Goal: Information Seeking & Learning: Understand process/instructions

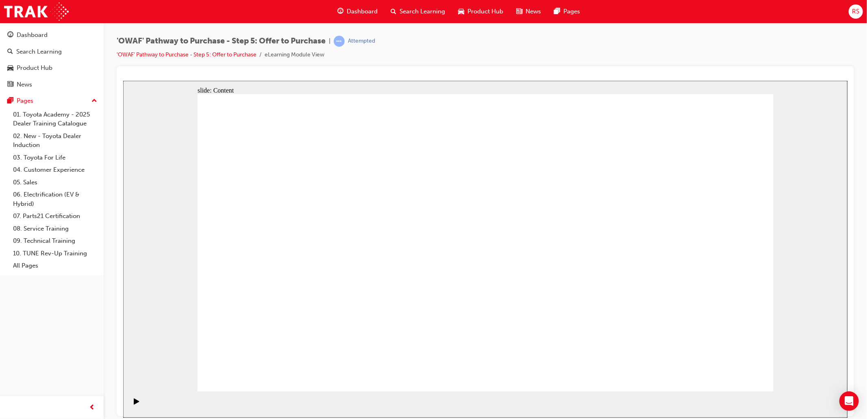
drag, startPoint x: 732, startPoint y: 371, endPoint x: 973, endPoint y: 334, distance: 244.1
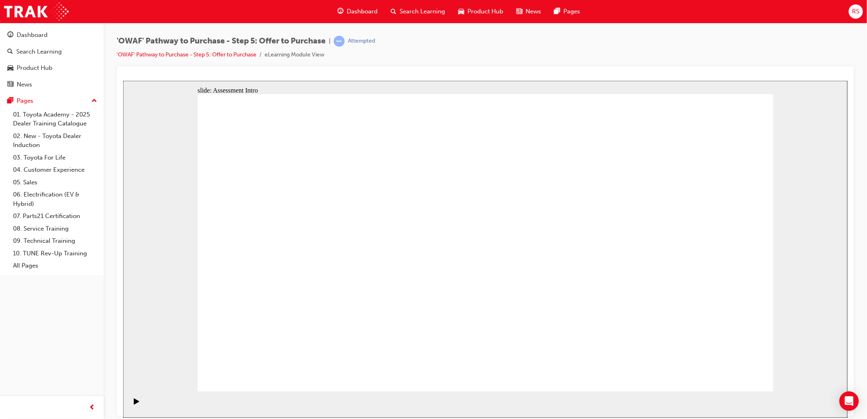
drag, startPoint x: 136, startPoint y: 402, endPoint x: 525, endPoint y: 498, distance: 400.8
click at [136, 402] on icon "Play (Ctrl+Alt+P)" at bounding box center [136, 401] width 6 height 7
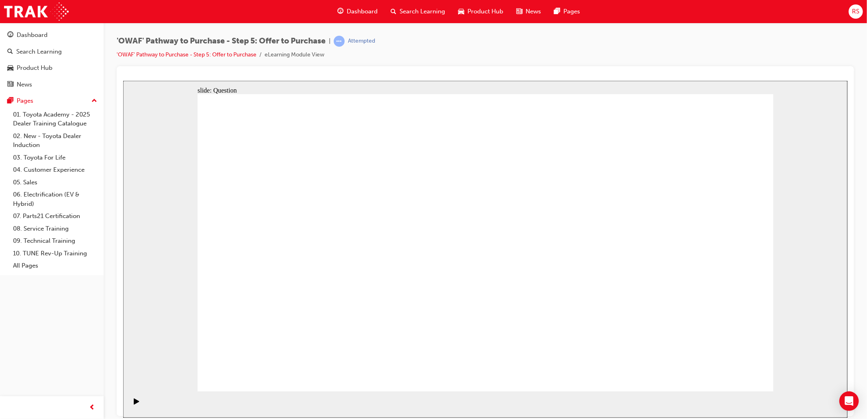
radio input "false"
radio input "true"
drag, startPoint x: 351, startPoint y: 228, endPoint x: 310, endPoint y: 297, distance: 80.5
drag, startPoint x: 633, startPoint y: 232, endPoint x: 457, endPoint y: 303, distance: 188.7
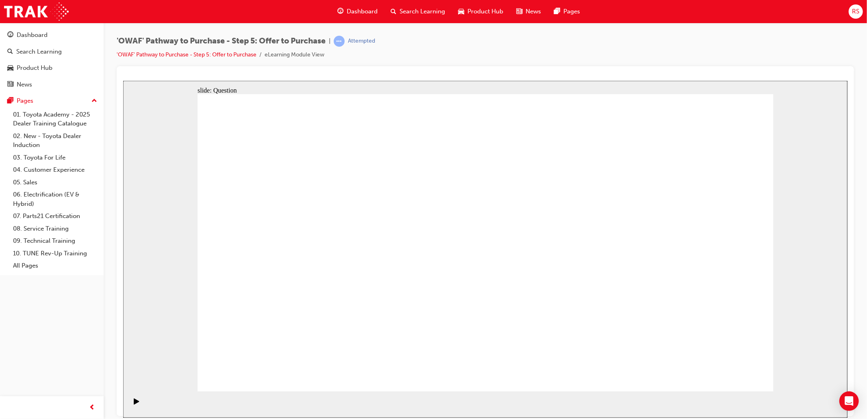
drag, startPoint x: 659, startPoint y: 268, endPoint x: 523, endPoint y: 289, distance: 137.8
drag, startPoint x: 440, startPoint y: 238, endPoint x: 671, endPoint y: 315, distance: 243.6
drag, startPoint x: 670, startPoint y: 300, endPoint x: 648, endPoint y: 236, distance: 67.7
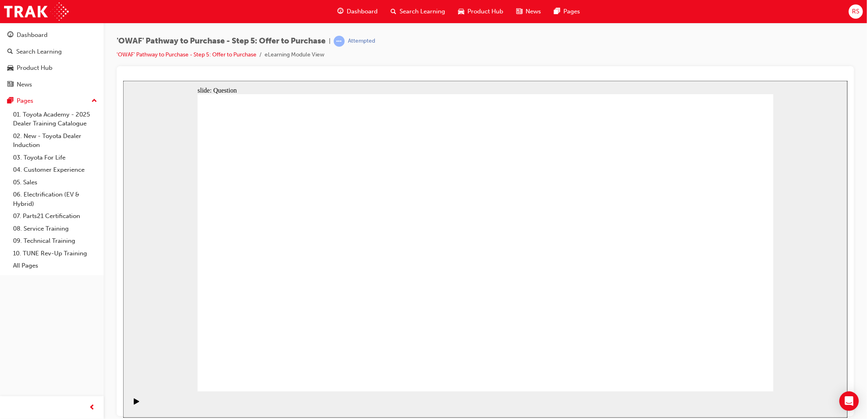
drag, startPoint x: 245, startPoint y: 223, endPoint x: 651, endPoint y: 299, distance: 413.3
drag, startPoint x: 709, startPoint y: 223, endPoint x: 320, endPoint y: 303, distance: 397.1
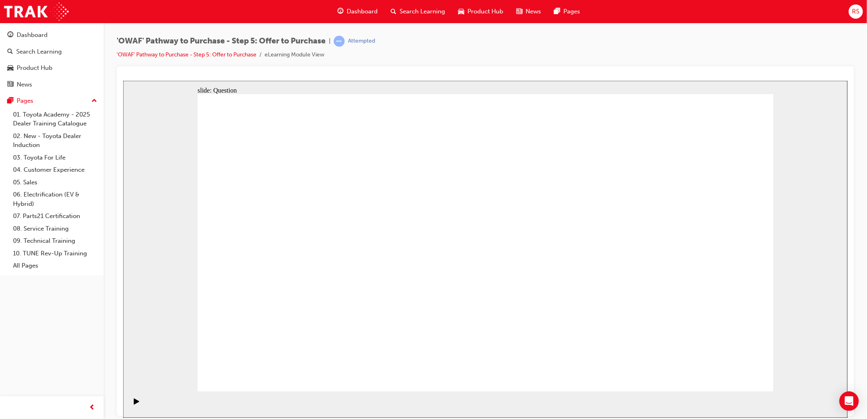
drag, startPoint x: 299, startPoint y: 219, endPoint x: 586, endPoint y: 288, distance: 295.4
drag, startPoint x: 452, startPoint y: 231, endPoint x: 701, endPoint y: 299, distance: 258.3
drag, startPoint x: 505, startPoint y: 345, endPoint x: 987, endPoint y: 445, distance: 492.3
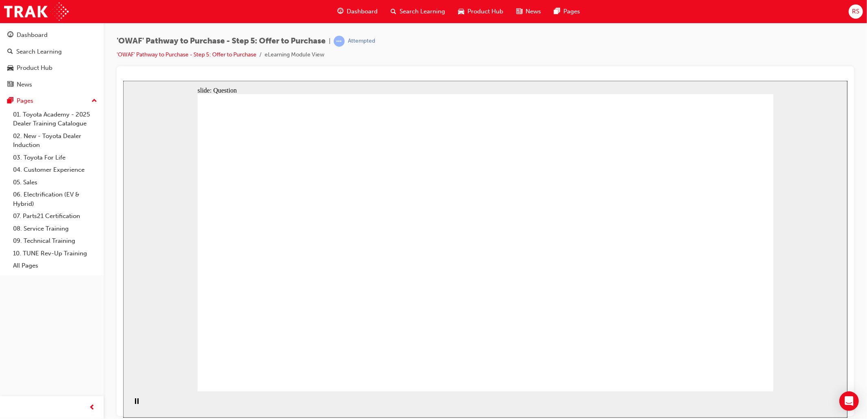
drag, startPoint x: 591, startPoint y: 239, endPoint x: 456, endPoint y: 282, distance: 141.3
drag, startPoint x: 720, startPoint y: 234, endPoint x: 301, endPoint y: 272, distance: 420.5
drag, startPoint x: 303, startPoint y: 269, endPoint x: 316, endPoint y: 259, distance: 16.9
drag, startPoint x: 587, startPoint y: 275, endPoint x: 290, endPoint y: 303, distance: 298.7
drag, startPoint x: 580, startPoint y: 321, endPoint x: 305, endPoint y: 323, distance: 274.6
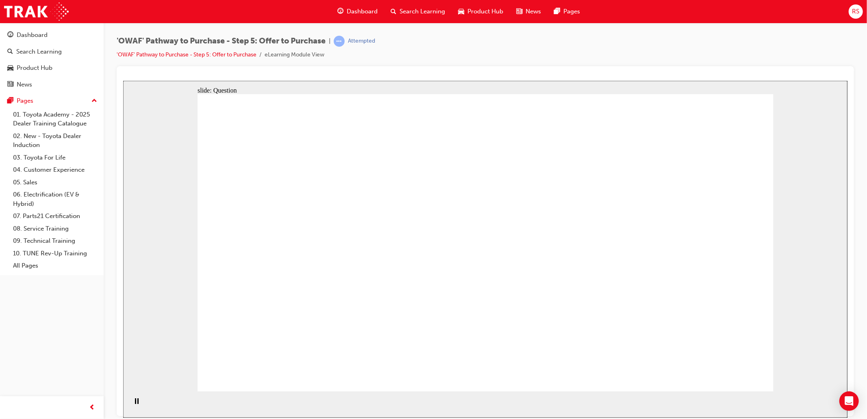
drag, startPoint x: 692, startPoint y: 271, endPoint x: 480, endPoint y: 315, distance: 216.5
drag, startPoint x: 696, startPoint y: 308, endPoint x: 469, endPoint y: 228, distance: 241.2
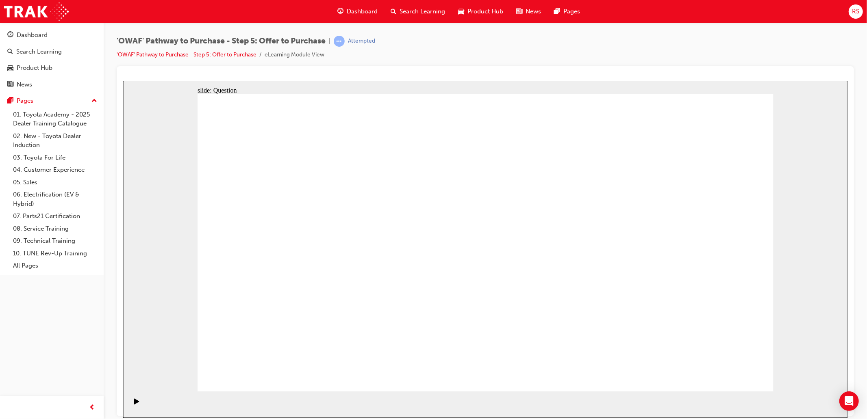
checkbox input "true"
drag, startPoint x: 470, startPoint y: 304, endPoint x: 485, endPoint y: 297, distance: 16.5
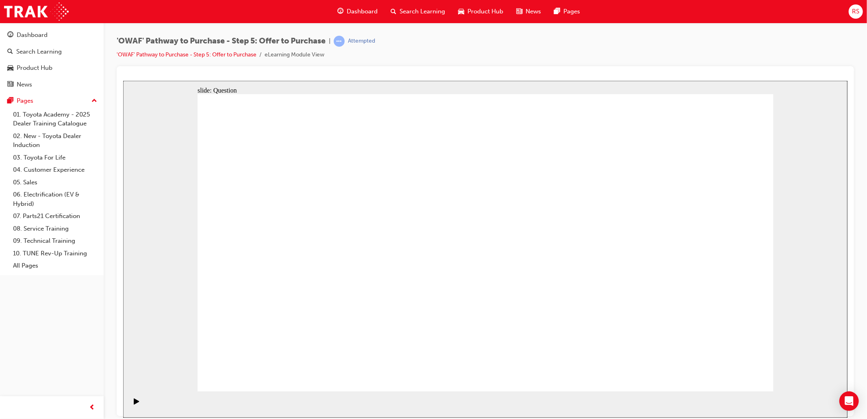
checkbox input "true"
checkbox input "false"
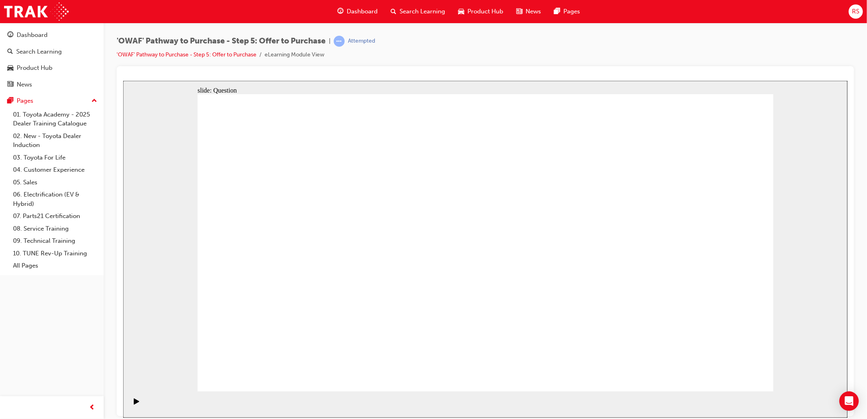
checkbox input "true"
drag, startPoint x: 497, startPoint y: 272, endPoint x: 464, endPoint y: 277, distance: 34.1
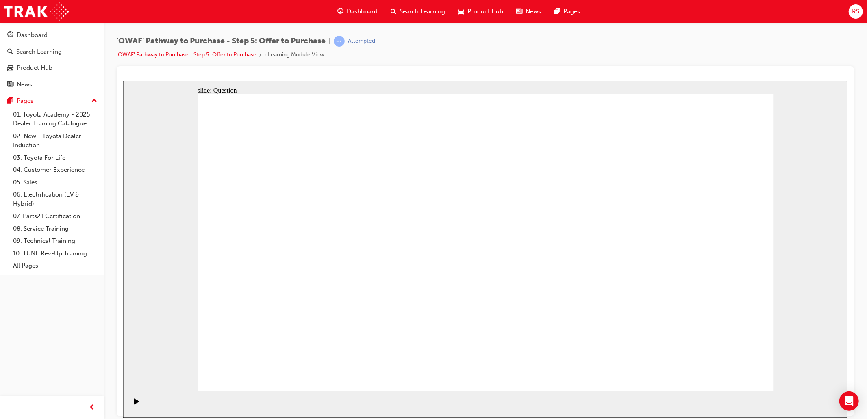
checkbox input "true"
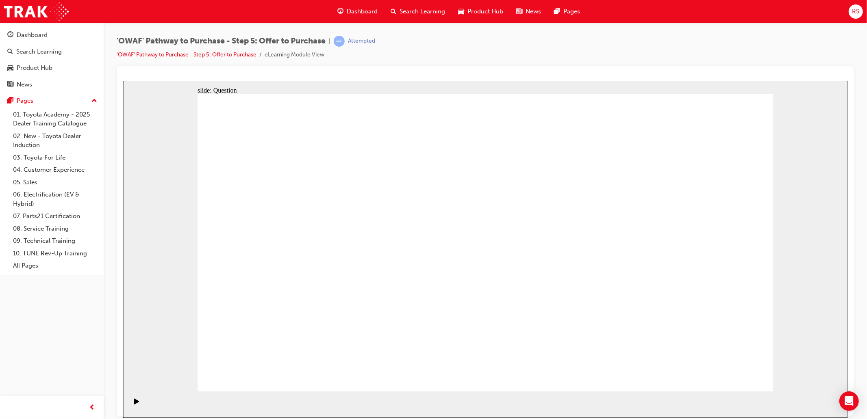
checkbox input "false"
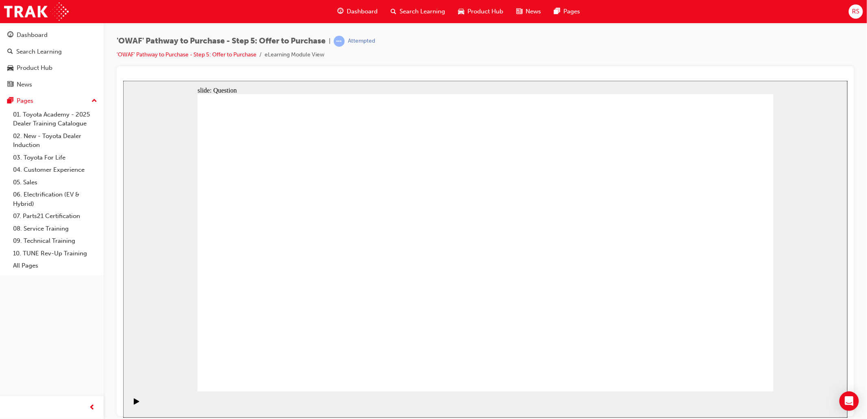
checkbox input "false"
drag, startPoint x: 467, startPoint y: 303, endPoint x: 473, endPoint y: 299, distance: 7.6
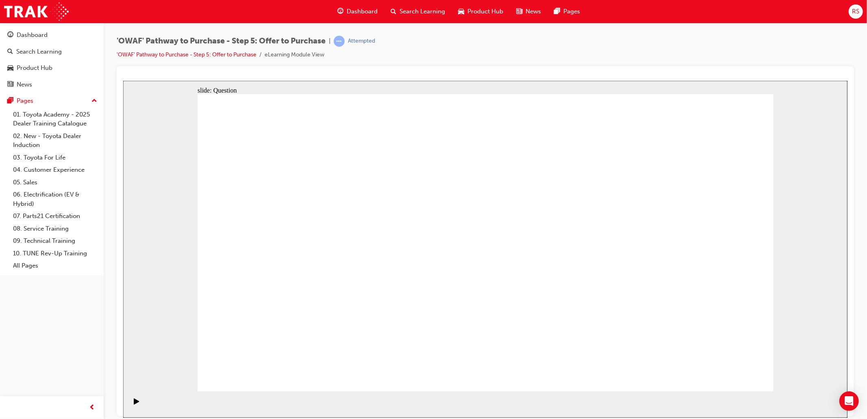
radio input "true"
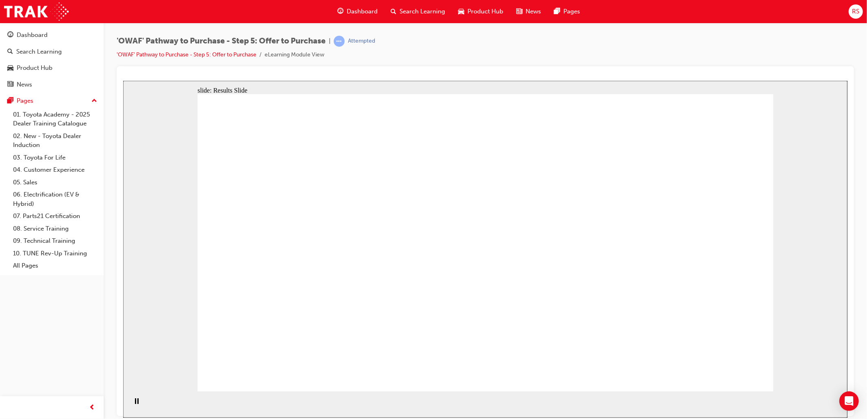
drag, startPoint x: 384, startPoint y: 334, endPoint x: 841, endPoint y: 286, distance: 459.2
